Goal: Task Accomplishment & Management: Use online tool/utility

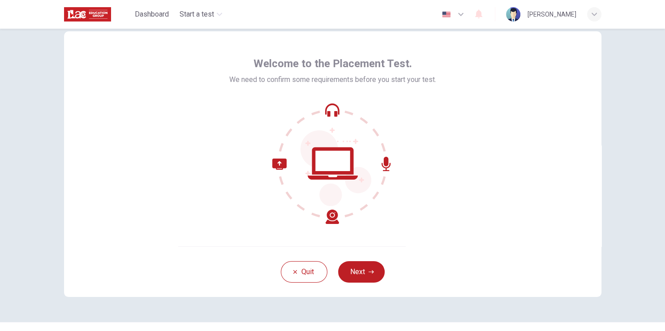
scroll to position [23, 0]
click at [373, 262] on button "Next" at bounding box center [361, 270] width 47 height 21
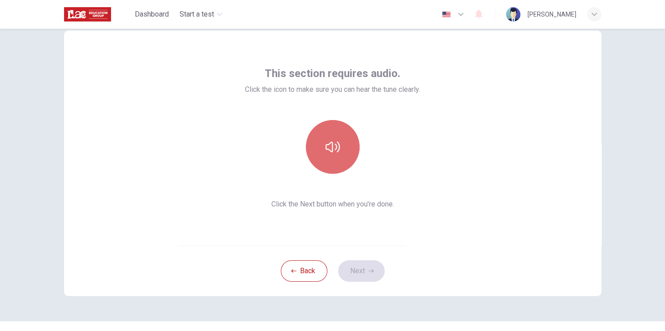
click at [339, 144] on button "button" at bounding box center [333, 147] width 54 height 54
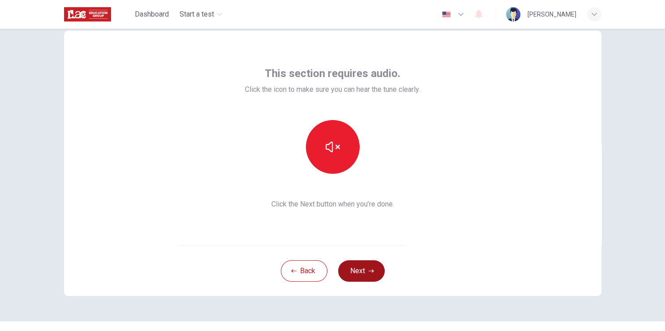
click at [370, 268] on icon "button" at bounding box center [371, 270] width 5 height 5
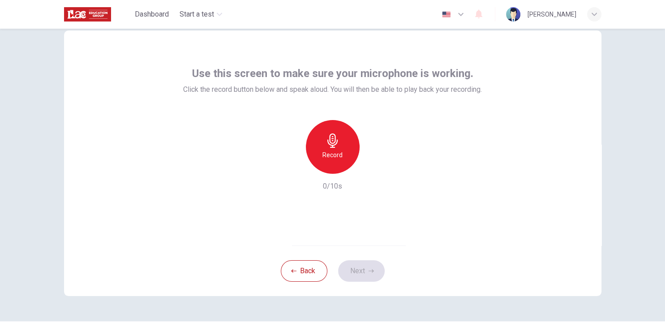
click at [341, 152] on div "Record" at bounding box center [333, 147] width 54 height 54
click at [369, 269] on icon "button" at bounding box center [371, 270] width 5 height 5
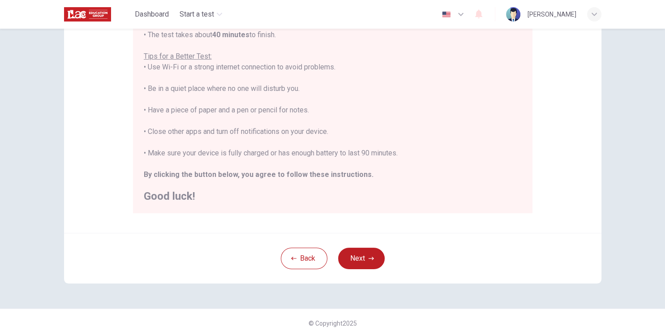
scroll to position [167, 0]
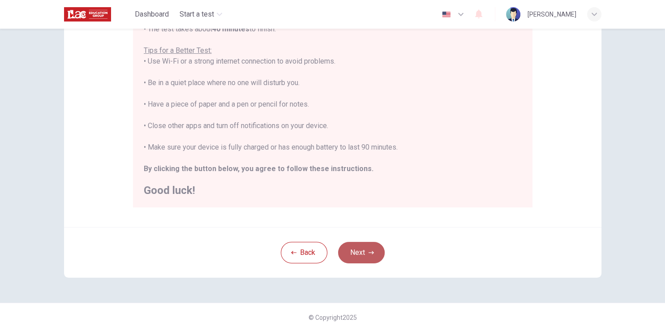
click at [361, 250] on button "Next" at bounding box center [361, 252] width 47 height 21
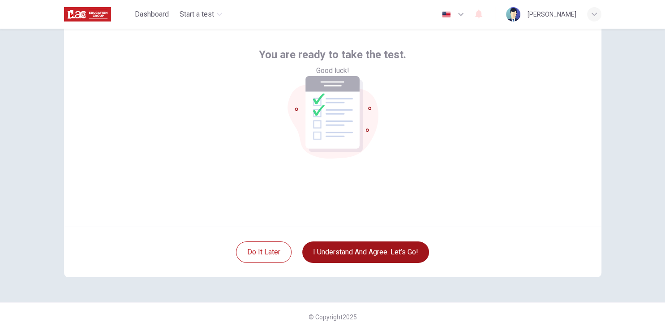
scroll to position [42, 0]
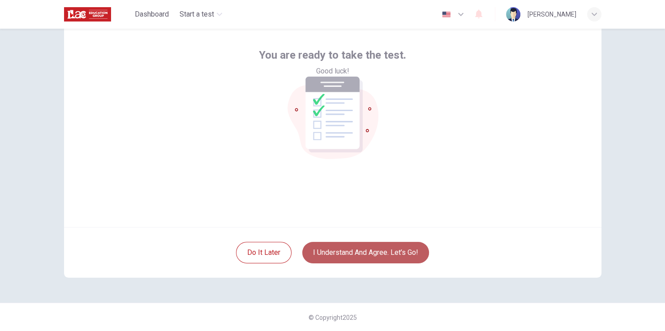
click at [381, 257] on button "I understand and agree. Let’s go!" at bounding box center [365, 252] width 127 height 21
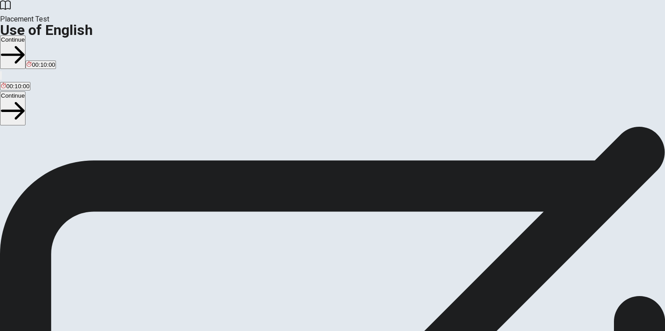
click at [26, 35] on button "Continue" at bounding box center [13, 52] width 26 height 34
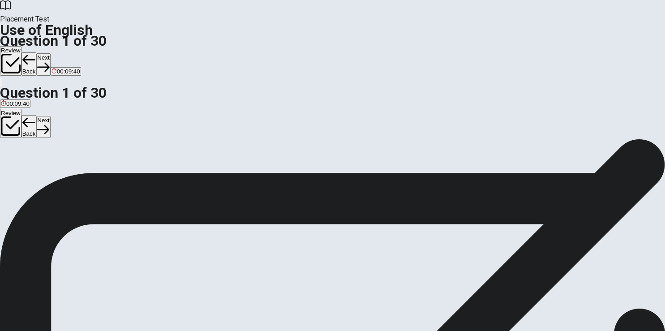
drag, startPoint x: 382, startPoint y: 113, endPoint x: 270, endPoint y: 107, distance: 113.0
click at [270, 139] on div "Question 1 They ____ coming to the party tonight." at bounding box center [332, 149] width 665 height 21
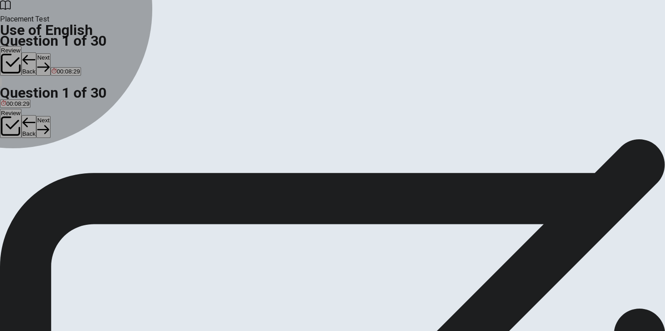
click at [20, 168] on div "B" at bounding box center [15, 164] width 9 height 7
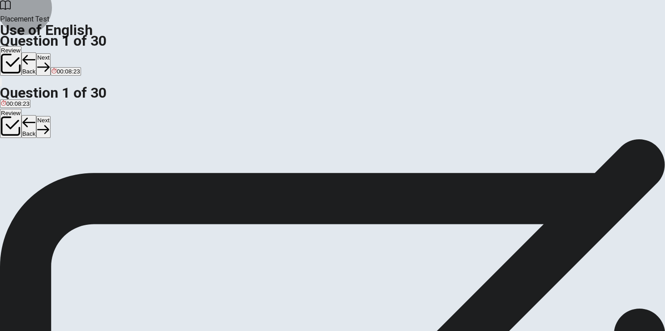
click at [50, 53] on button "Next" at bounding box center [43, 64] width 14 height 22
click at [16, 168] on div "B" at bounding box center [11, 164] width 9 height 7
click at [50, 53] on button "Next" at bounding box center [43, 64] width 14 height 22
click at [68, 168] on div "C" at bounding box center [58, 164] width 19 height 7
click at [50, 53] on button "Next" at bounding box center [43, 64] width 14 height 22
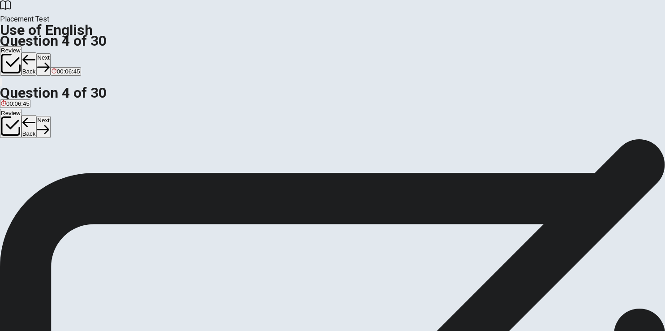
click at [21, 168] on div "B" at bounding box center [16, 164] width 10 height 7
click at [9, 168] on span "did" at bounding box center [5, 171] width 8 height 7
click at [50, 53] on button "Next" at bounding box center [43, 64] width 14 height 22
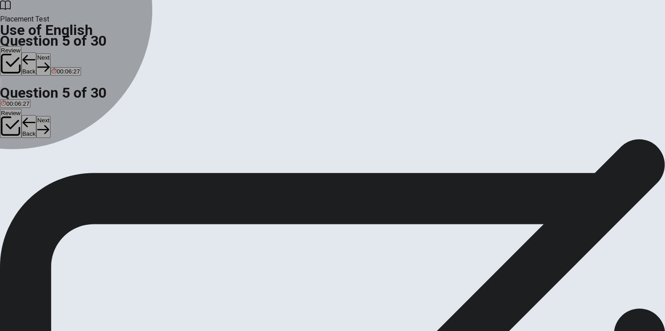
click at [41, 168] on div "B" at bounding box center [29, 164] width 22 height 7
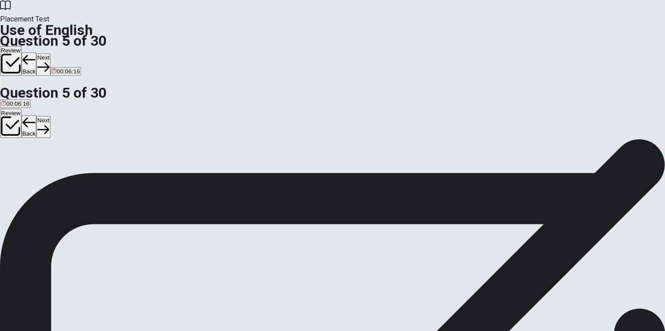
click at [17, 160] on button "A hiking" at bounding box center [8, 167] width 17 height 15
click at [50, 53] on button "Next" at bounding box center [43, 64] width 14 height 22
click at [53, 168] on div "C" at bounding box center [43, 164] width 20 height 7
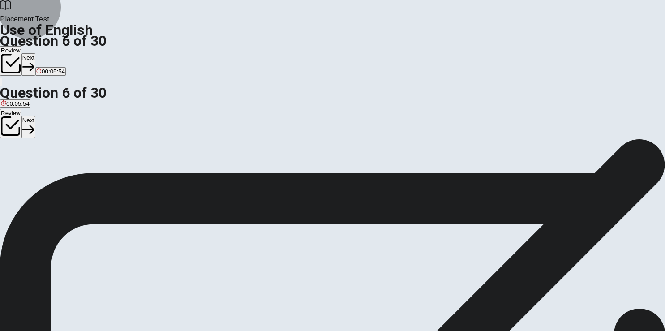
click at [34, 61] on icon "button" at bounding box center [28, 67] width 12 height 12
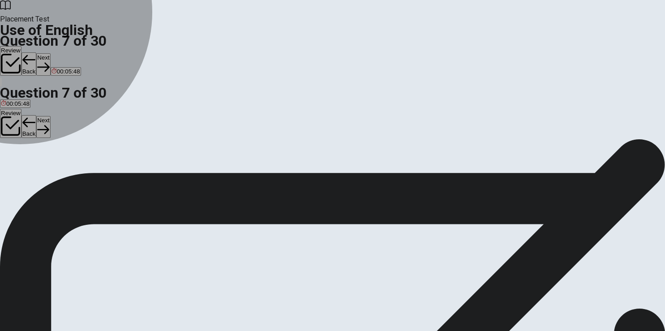
click at [15, 160] on button "A have" at bounding box center [7, 167] width 15 height 15
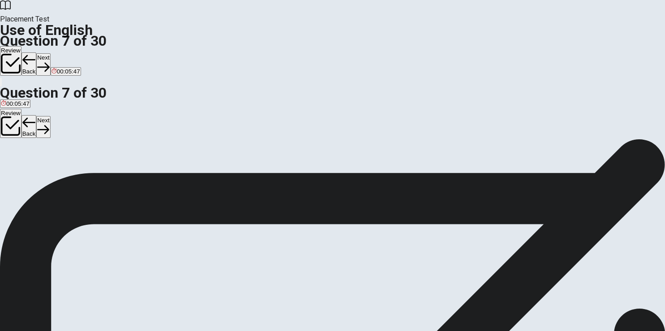
click at [50, 53] on button "Next" at bounding box center [43, 64] width 14 height 22
click at [29, 161] on div "A" at bounding box center [15, 164] width 28 height 7
click at [50, 53] on button "Next" at bounding box center [43, 64] width 14 height 22
click at [61, 168] on div "D" at bounding box center [53, 164] width 16 height 7
click at [50, 53] on button "Next" at bounding box center [43, 64] width 14 height 22
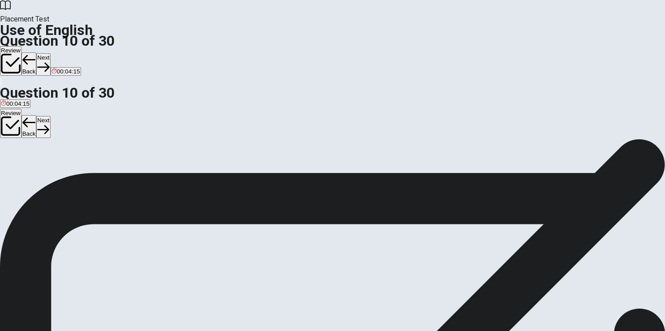
click at [16, 161] on div "A" at bounding box center [8, 164] width 15 height 7
click at [50, 53] on button "Next" at bounding box center [43, 64] width 14 height 22
click at [42, 168] on div "C" at bounding box center [36, 164] width 12 height 7
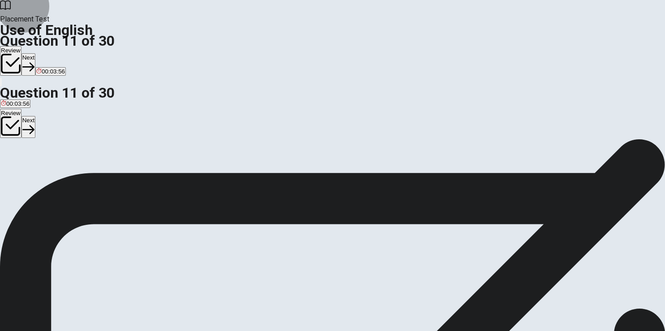
click at [35, 53] on button "Next" at bounding box center [28, 64] width 14 height 22
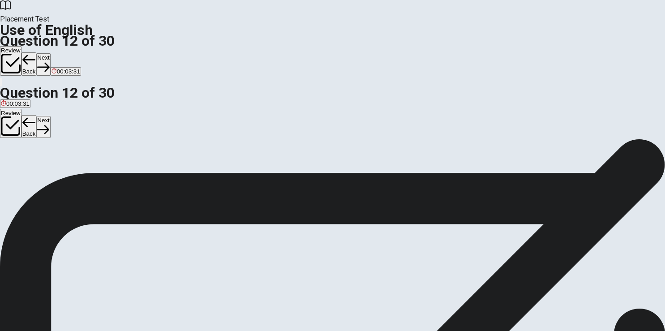
click at [23, 176] on button "B went" at bounding box center [16, 167] width 14 height 15
click at [50, 53] on button "Next" at bounding box center [43, 64] width 14 height 22
click at [5, 161] on div "A" at bounding box center [3, 164] width 4 height 7
click at [50, 53] on button "Next" at bounding box center [43, 64] width 14 height 22
click at [42, 175] on span "Does" at bounding box center [35, 171] width 14 height 7
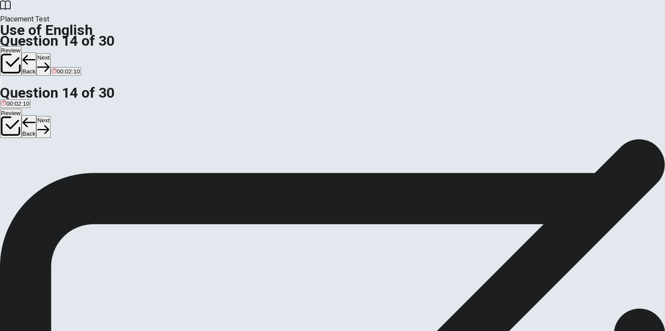
click at [50, 53] on button "Next" at bounding box center [43, 64] width 14 height 22
click at [75, 175] on span "keyboard" at bounding box center [63, 171] width 25 height 7
click at [50, 53] on button "Next" at bounding box center [43, 64] width 14 height 22
click at [60, 176] on button "C positive" at bounding box center [50, 167] width 22 height 15
click at [34, 61] on icon "button" at bounding box center [28, 67] width 12 height 12
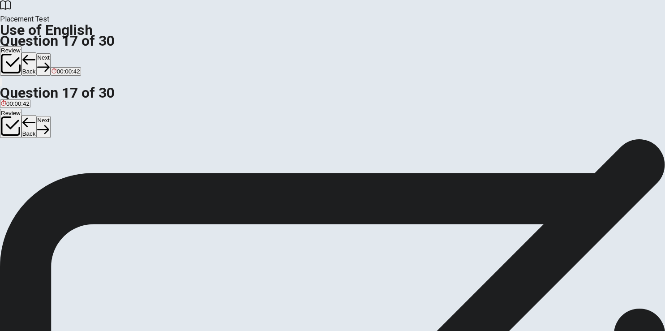
click at [50, 53] on button "Next" at bounding box center [43, 64] width 14 height 22
click at [71, 175] on span "take temporarily" at bounding box center [50, 171] width 43 height 7
click at [50, 53] on button "Next" at bounding box center [43, 64] width 14 height 22
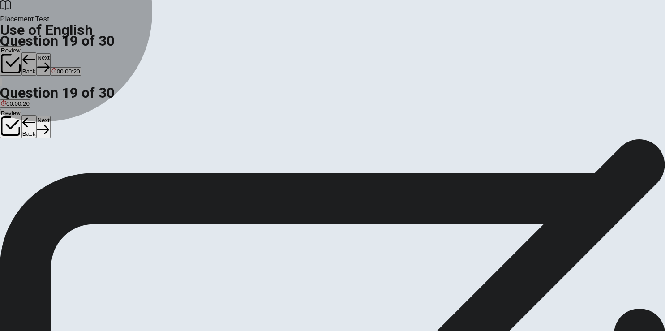
drag, startPoint x: 297, startPoint y: 234, endPoint x: 458, endPoint y: 33, distance: 257.1
click at [100, 175] on span "necessary" at bounding box center [86, 171] width 27 height 7
click at [50, 53] on button "Next" at bounding box center [43, 64] width 14 height 22
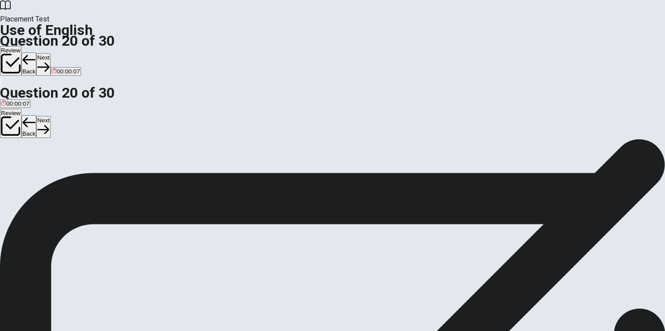
click at [154, 175] on span "would have been able" at bounding box center [125, 171] width 58 height 7
click at [50, 53] on button "Next" at bounding box center [43, 64] width 14 height 22
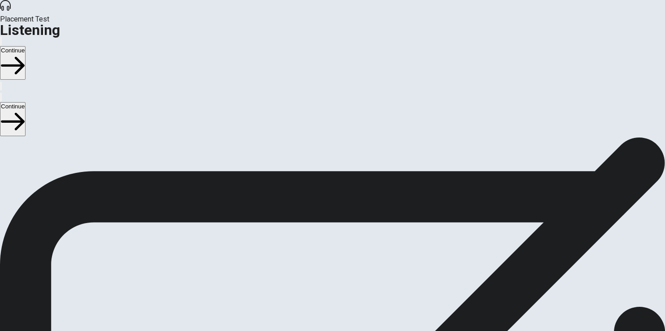
click at [26, 46] on button "Continue" at bounding box center [13, 63] width 26 height 34
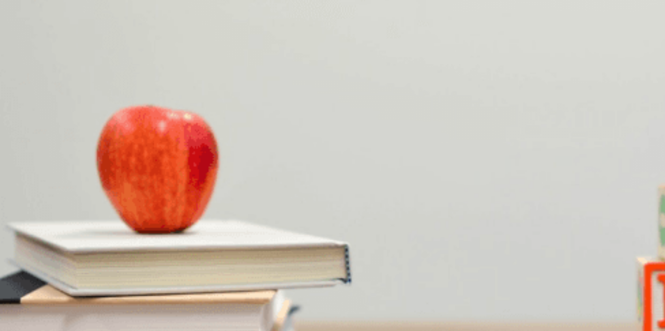
scroll to position [470, 0]
click at [40, 245] on button "B 10 a.m." at bounding box center [28, 252] width 21 height 15
click at [60, 132] on span "The man" at bounding box center [48, 128] width 24 height 7
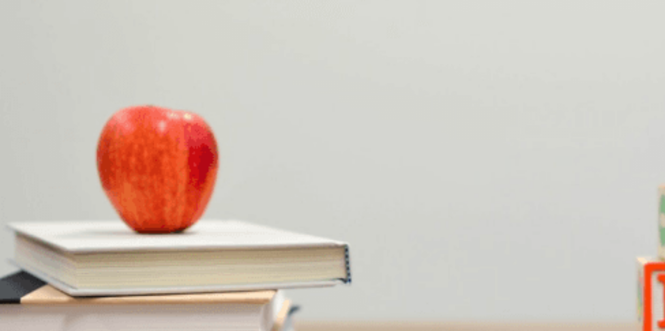
click at [127, 238] on span "Until noon" at bounding box center [113, 241] width 27 height 7
type input "0"
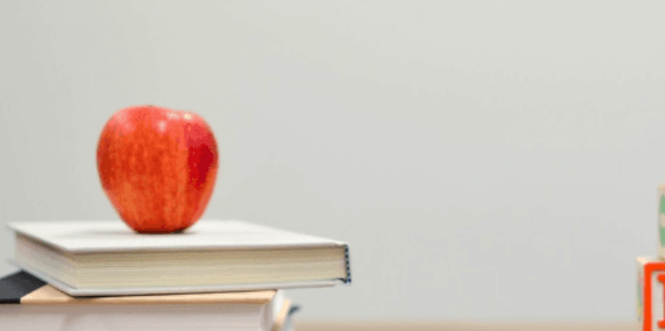
click at [52, 290] on span "[DATE]" at bounding box center [42, 293] width 19 height 7
click at [53, 282] on button "B [DATE]" at bounding box center [42, 289] width 21 height 15
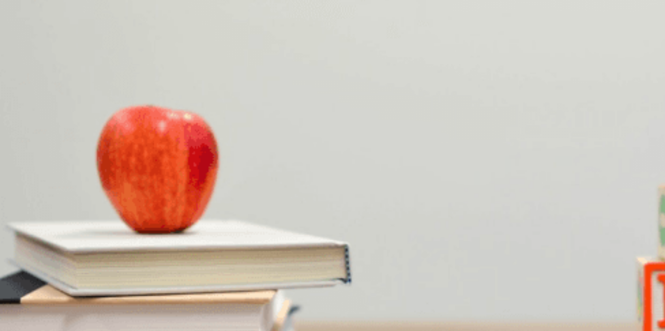
click at [25, 254] on span "The man" at bounding box center [13, 257] width 24 height 7
click at [145, 185] on span "The planning phase" at bounding box center [118, 182] width 52 height 7
drag, startPoint x: 340, startPoint y: 155, endPoint x: 358, endPoint y: 146, distance: 19.4
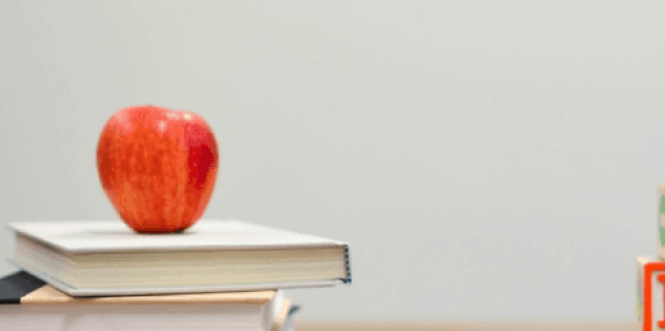
click at [125, 148] on span "A summary of completed work" at bounding box center [85, 144] width 80 height 7
click at [150, 184] on span "Next week" at bounding box center [136, 180] width 28 height 7
click at [26, 46] on button "Continue" at bounding box center [13, 63] width 26 height 34
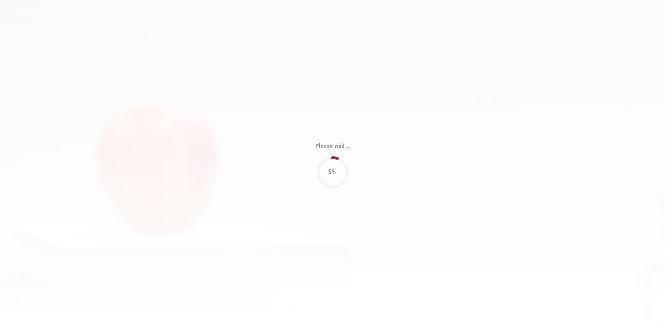
type input "79"
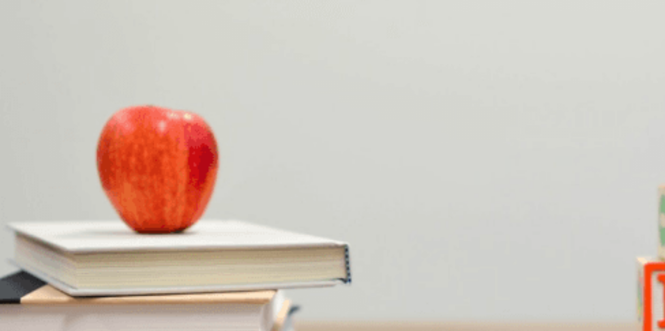
click at [28, 169] on button "A The client" at bounding box center [14, 176] width 28 height 15
click at [61, 290] on span "[DATE]" at bounding box center [51, 293] width 19 height 7
click at [39, 252] on span "A presentation" at bounding box center [20, 255] width 38 height 7
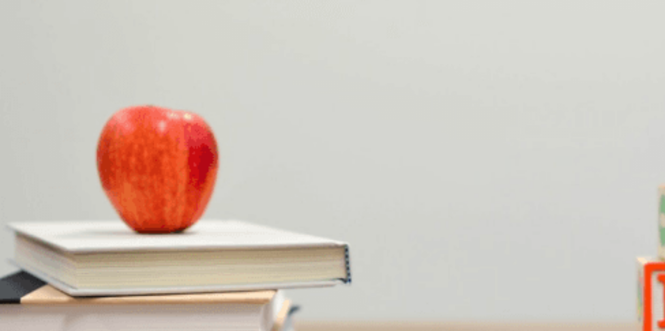
click at [119, 201] on span "The report" at bounding box center [105, 204] width 28 height 7
click at [161, 170] on span "At their own office" at bounding box center [137, 166] width 47 height 7
drag, startPoint x: 392, startPoint y: 190, endPoint x: 524, endPoint y: 46, distance: 195.6
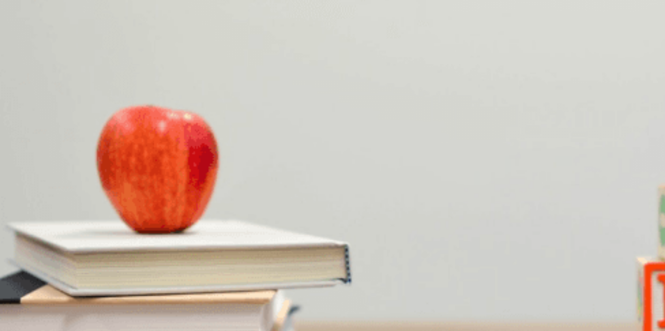
click at [137, 276] on span "To meet a new team member" at bounding box center [98, 279] width 77 height 7
click at [218, 295] on div at bounding box center [332, 295] width 665 height 0
drag, startPoint x: 171, startPoint y: 78, endPoint x: 476, endPoint y: 25, distance: 309.6
click at [241, 284] on div "Planning a Business Meeting 02m 00s" at bounding box center [332, 294] width 665 height 21
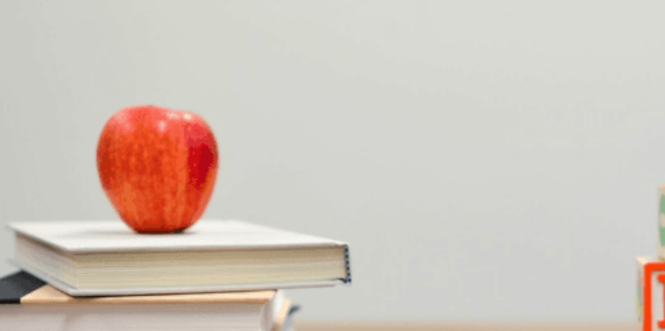
click at [26, 46] on button "Continue" at bounding box center [13, 63] width 26 height 34
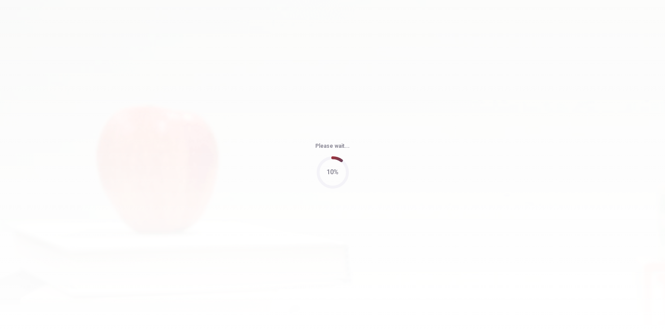
type input "63"
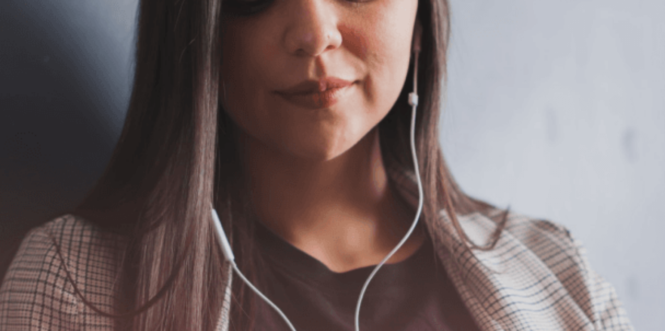
scroll to position [19, 0]
click at [26, 46] on button "Continue" at bounding box center [13, 63] width 26 height 34
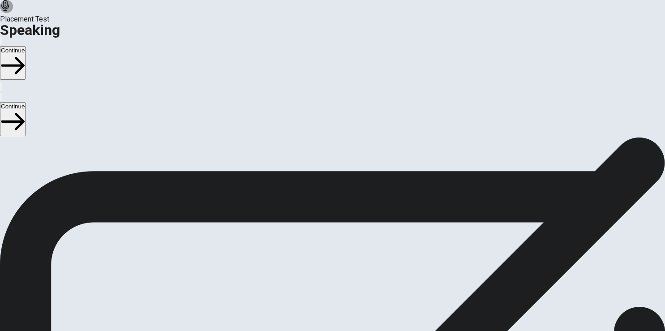
click at [323, 297] on button "Play Audio" at bounding box center [322, 301] width 2 height 9
click at [332, 304] on icon "Pause Audio" at bounding box center [326, 309] width 9 height 11
click at [26, 46] on button "Continue" at bounding box center [13, 63] width 26 height 34
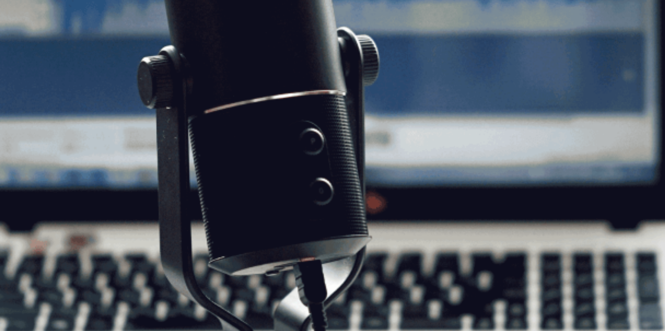
scroll to position [67, 0]
click at [26, 46] on button "Continue" at bounding box center [13, 63] width 26 height 34
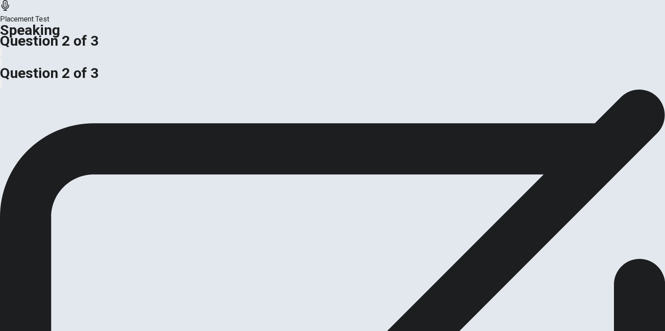
scroll to position [0, 0]
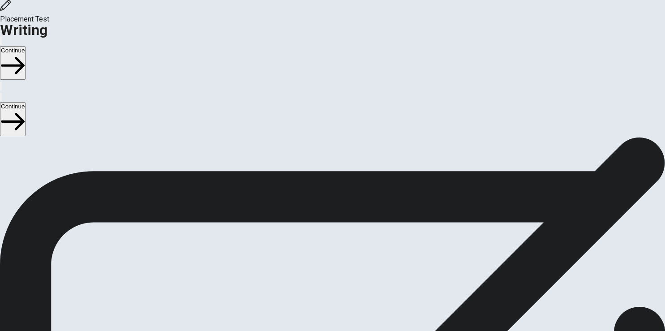
click at [26, 46] on button "Continue" at bounding box center [13, 63] width 26 height 34
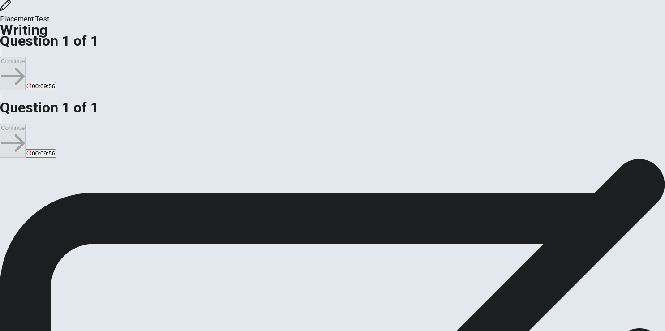
scroll to position [13, 0]
type textarea "y"
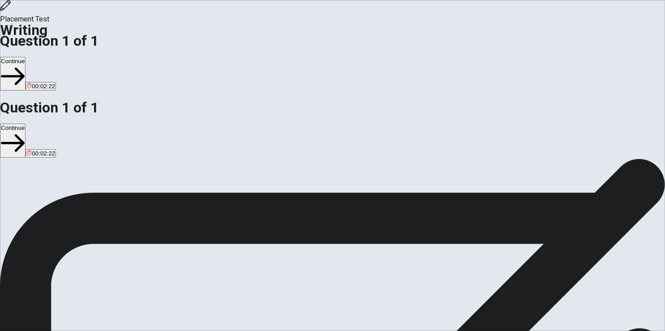
type textarea "i would to [GEOGRAPHIC_DATA] to [PERSON_NAME] a master in a engineering managem…"
click at [26, 57] on button "Continue" at bounding box center [13, 74] width 26 height 34
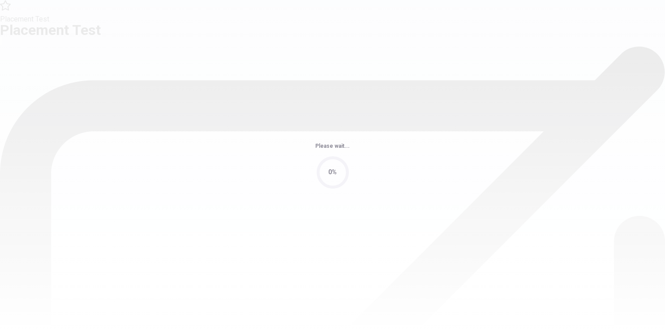
scroll to position [0, 0]
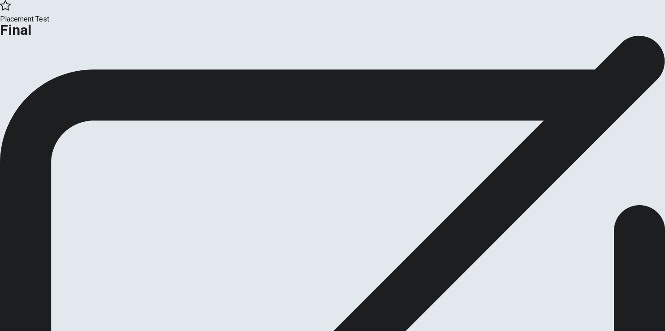
drag, startPoint x: 354, startPoint y: 303, endPoint x: 338, endPoint y: 189, distance: 114.8
click at [338, 35] on div "This is the end of the test. Click on Analysis to see your analysis. Click on C…" at bounding box center [332, 35] width 665 height 0
click at [36, 80] on button "Continue" at bounding box center [18, 74] width 36 height 12
